Goal: Task Accomplishment & Management: Use online tool/utility

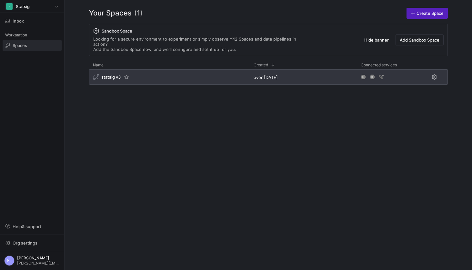
click at [107, 75] on span "statsig v3" at bounding box center [110, 77] width 19 height 5
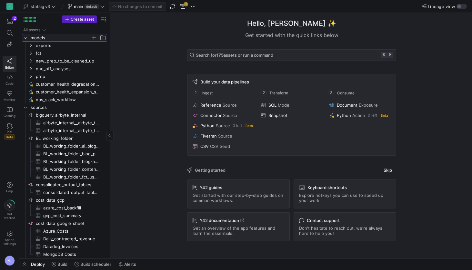
click at [26, 37] on icon "Press SPACE to select this row." at bounding box center [25, 38] width 5 height 4
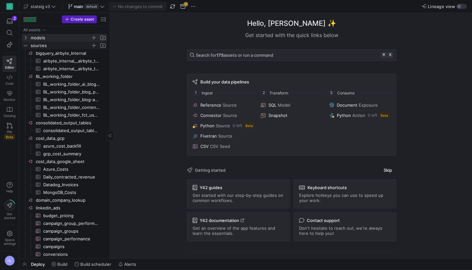
click at [25, 45] on icon "Press SPACE to select this row." at bounding box center [25, 46] width 5 height 4
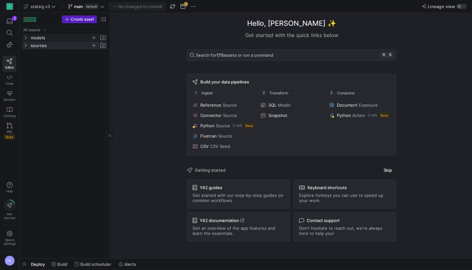
click at [24, 37] on icon "Press SPACE to select this row." at bounding box center [25, 38] width 5 height 4
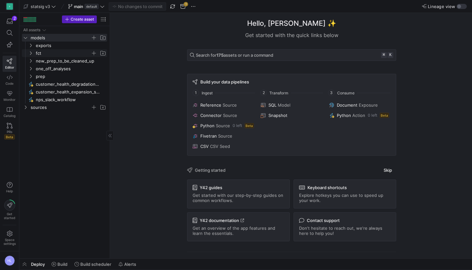
click at [30, 54] on icon "Press SPACE to select this row." at bounding box center [30, 53] width 5 height 4
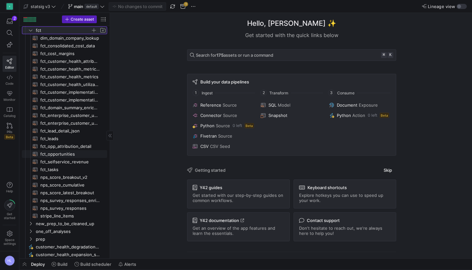
scroll to position [23, 0]
click at [71, 146] on span "fct_opp_attribution_detail​​​​​​​​​​" at bounding box center [69, 146] width 59 height 7
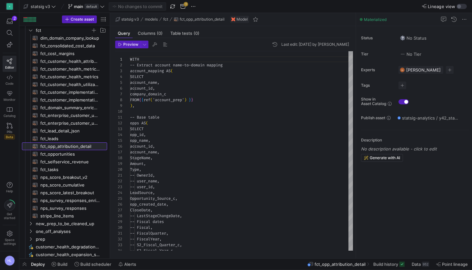
scroll to position [58, 0]
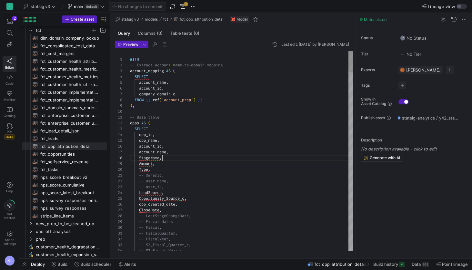
click at [169, 157] on div "StageName ," at bounding box center [241, 158] width 223 height 6
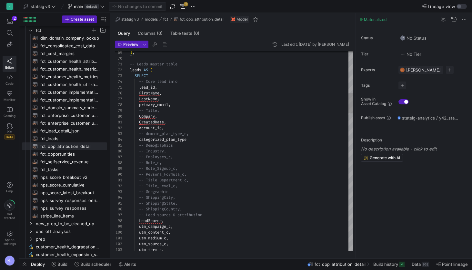
scroll to position [0, 0]
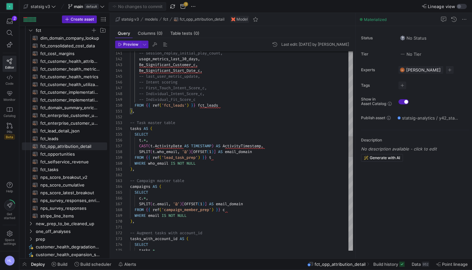
type textarea "), -- Campaign master table campaigns AS ( SELECT c.*, SPLIT([DOMAIN_NAME], '@'…"
click at [194, 220] on div ") ," at bounding box center [241, 222] width 223 height 6
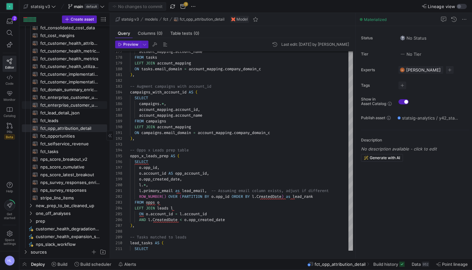
scroll to position [41, 0]
click at [31, 221] on icon "Press SPACE to select this row." at bounding box center [30, 221] width 5 height 4
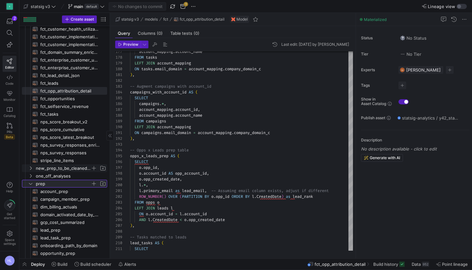
scroll to position [79, 0]
